Goal: Task Accomplishment & Management: Manage account settings

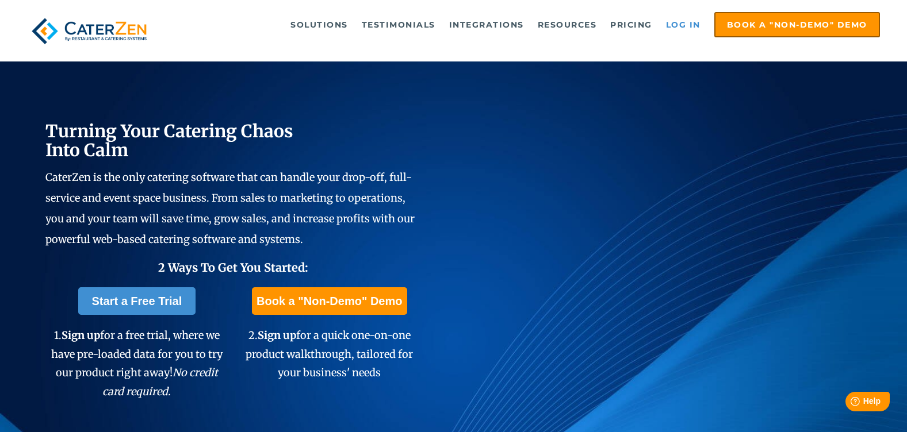
click at [669, 21] on link "Log in" at bounding box center [683, 24] width 46 height 23
click at [692, 23] on link "Log in" at bounding box center [683, 24] width 46 height 23
click at [683, 22] on link "Log in" at bounding box center [683, 24] width 46 height 23
click at [673, 28] on link "Log in" at bounding box center [683, 24] width 46 height 23
